Goal: Task Accomplishment & Management: Manage account settings

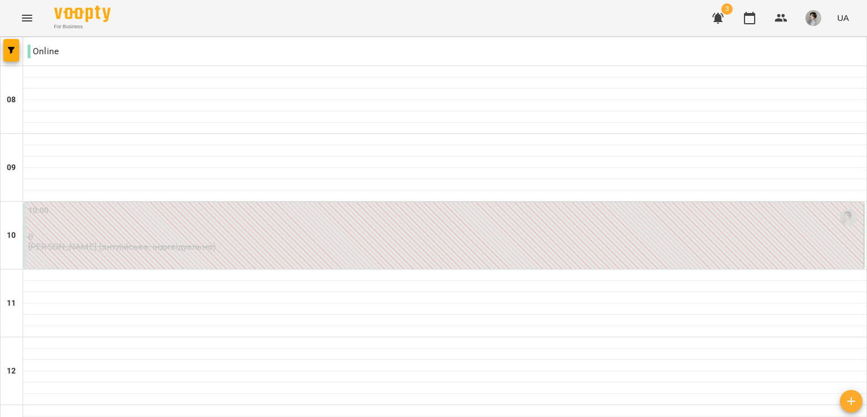
scroll to position [580, 0]
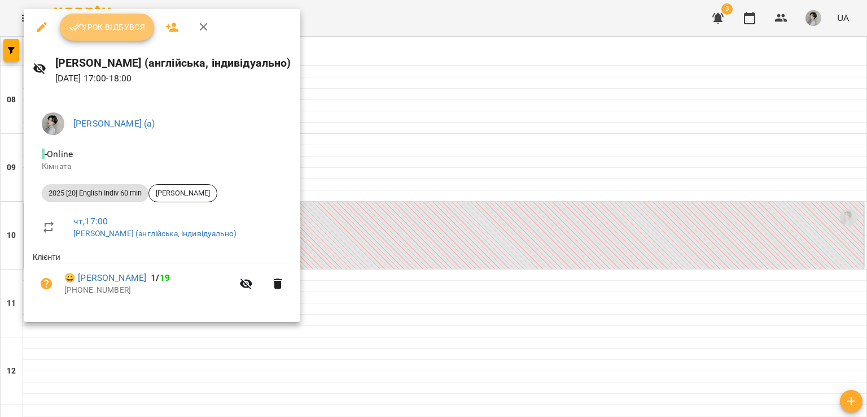
click at [115, 30] on span "Урок відбувся" at bounding box center [107, 27] width 77 height 14
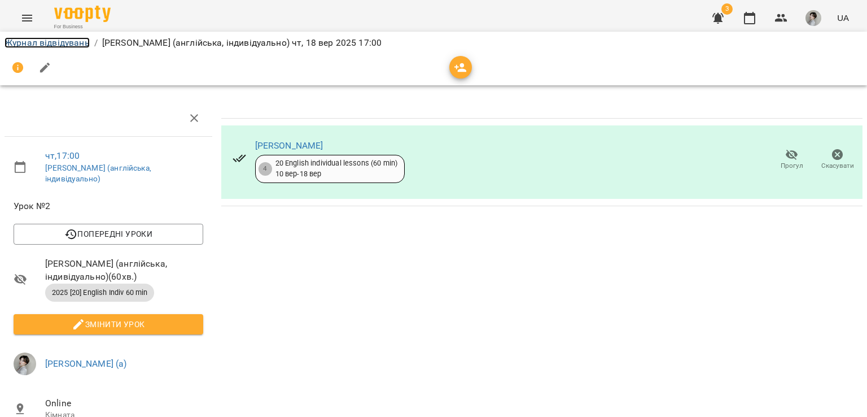
click at [77, 40] on link "Журнал відвідувань" at bounding box center [47, 42] width 85 height 11
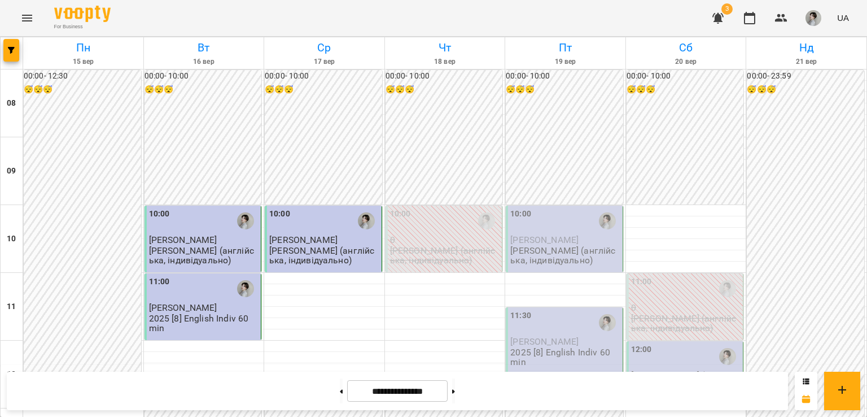
scroll to position [594, 0]
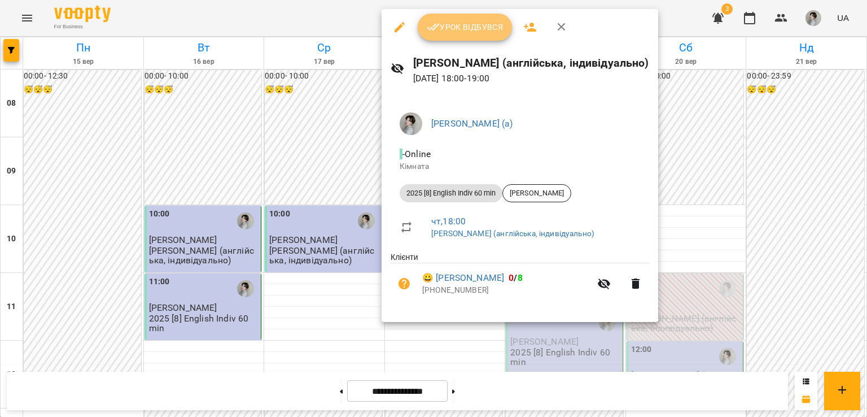
click at [446, 21] on span "Урок відбувся" at bounding box center [465, 27] width 77 height 14
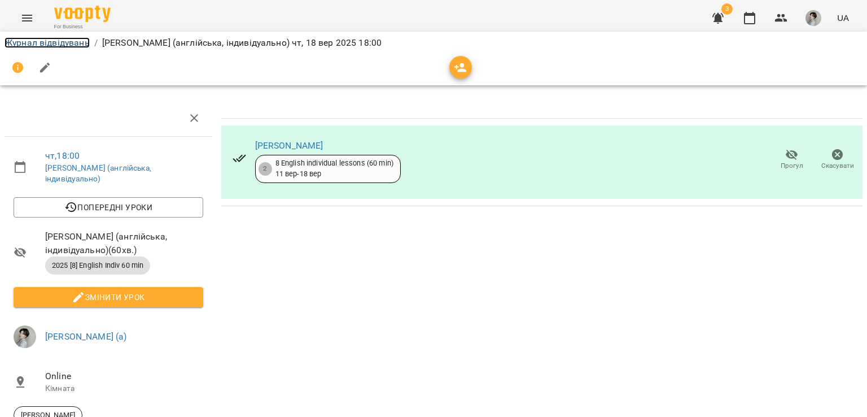
click at [64, 43] on link "Журнал відвідувань" at bounding box center [47, 42] width 85 height 11
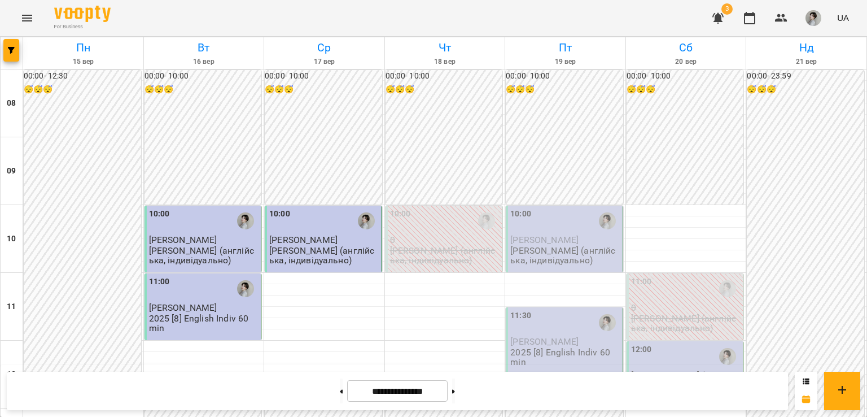
scroll to position [621, 0]
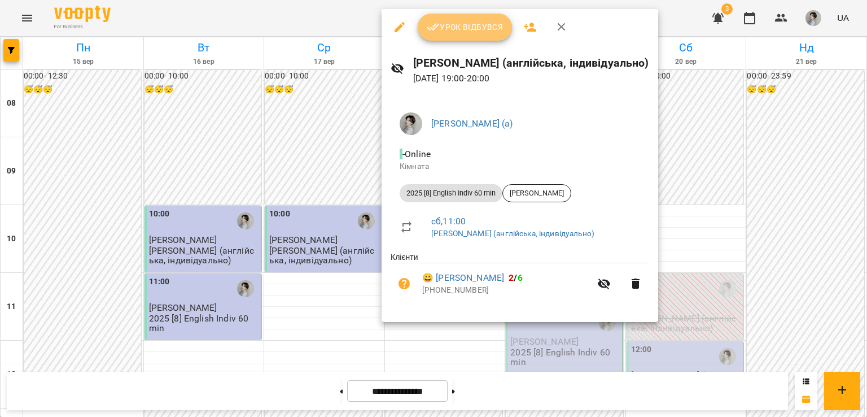
click at [435, 25] on icon "button" at bounding box center [433, 27] width 13 height 7
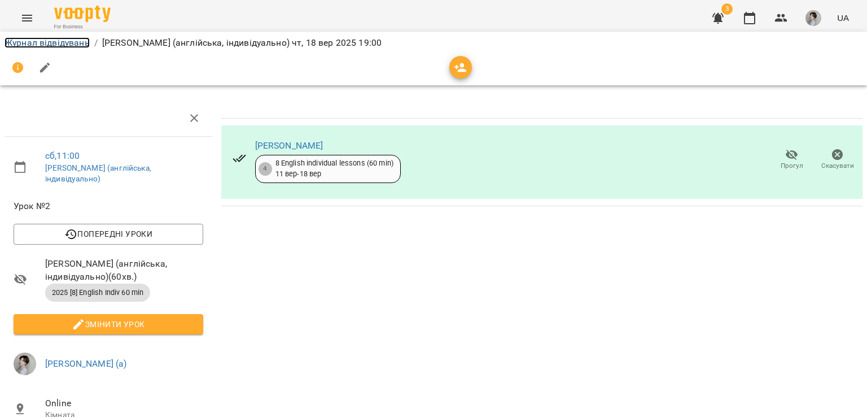
click at [45, 43] on link "Журнал відвідувань" at bounding box center [47, 42] width 85 height 11
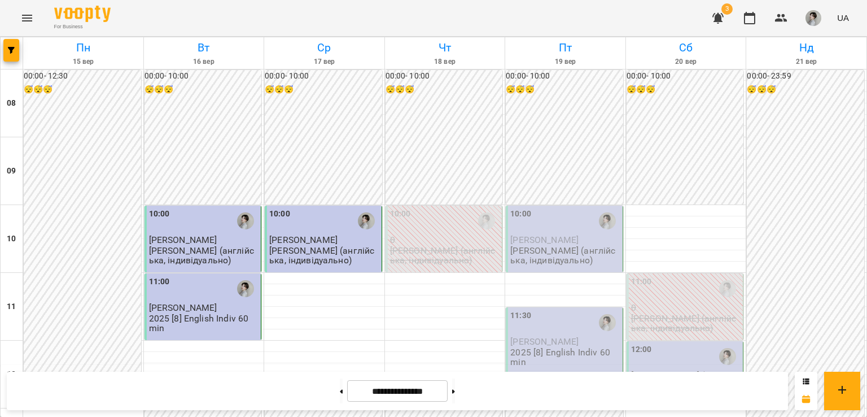
scroll to position [567, 0]
